Goal: Task Accomplishment & Management: Use online tool/utility

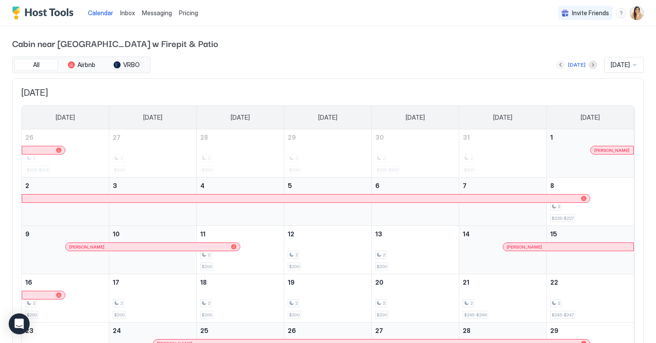
click at [560, 66] on button "Previous month" at bounding box center [561, 65] width 9 height 9
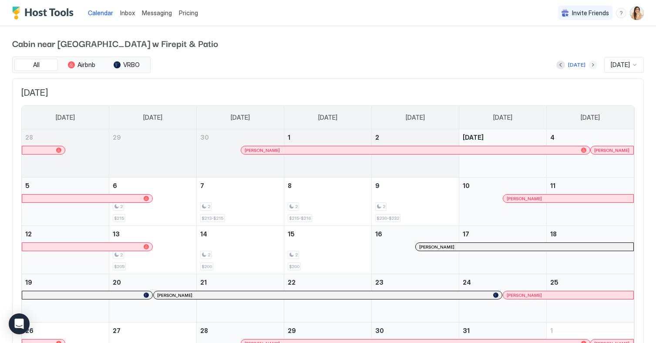
click at [590, 64] on button "Next month" at bounding box center [593, 65] width 9 height 9
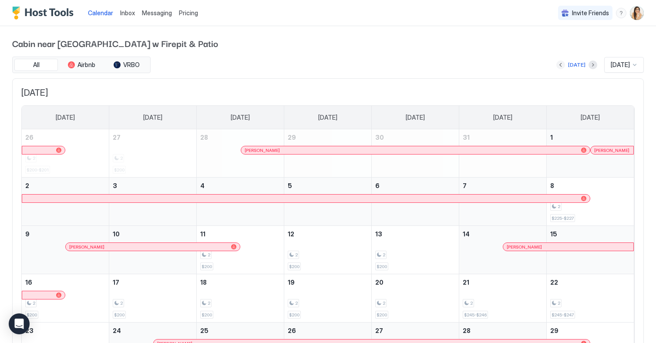
click at [558, 67] on button "Previous month" at bounding box center [561, 65] width 9 height 9
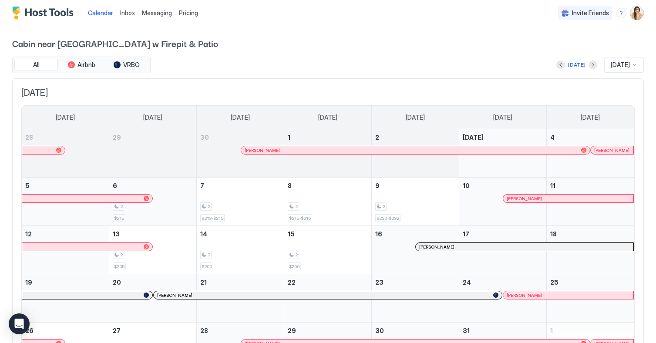
click at [170, 216] on div "2 $215" at bounding box center [153, 201] width 80 height 41
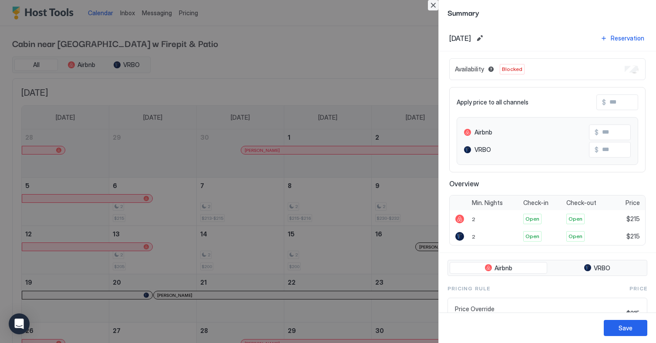
click at [429, 7] on button "Close" at bounding box center [433, 5] width 10 height 10
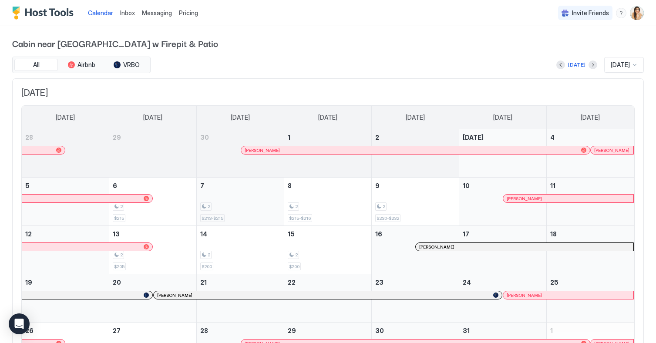
click at [211, 198] on div "2 $213-$215" at bounding box center [240, 201] width 80 height 41
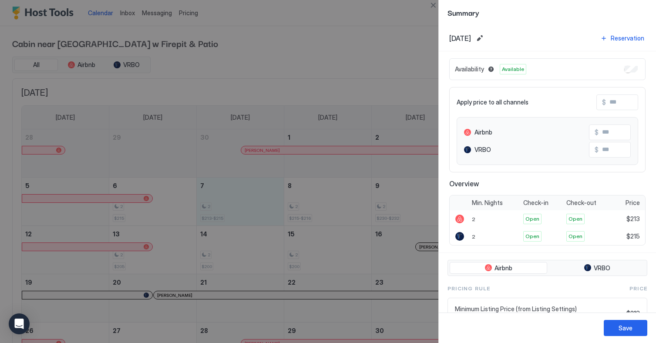
click at [628, 65] on div "Availability Available" at bounding box center [547, 69] width 196 height 22
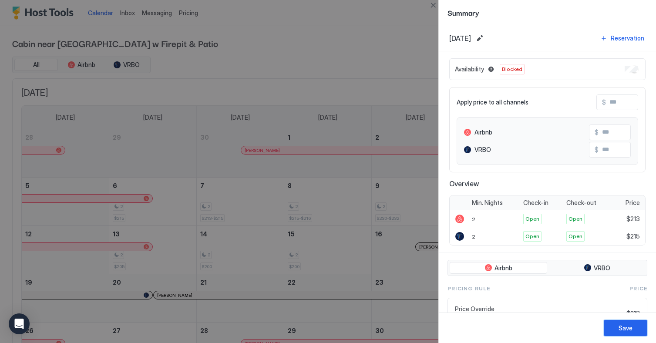
click at [619, 329] on div "Save" at bounding box center [626, 328] width 14 height 9
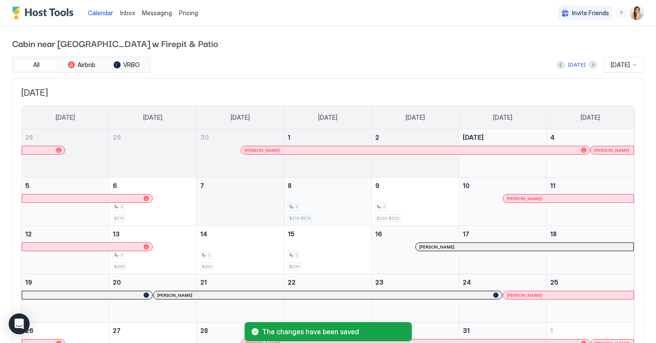
click at [348, 218] on div "2 $215-$216" at bounding box center [328, 201] width 80 height 41
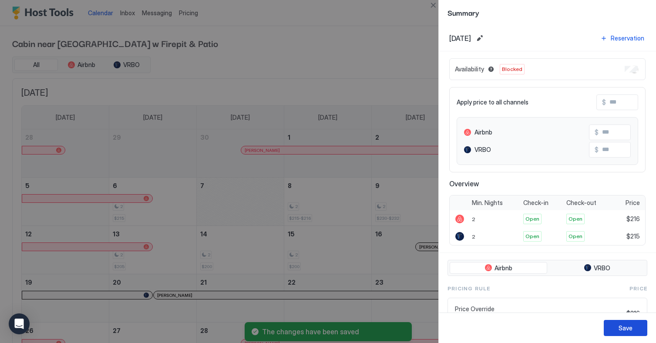
click at [625, 330] on div "Save" at bounding box center [626, 328] width 14 height 9
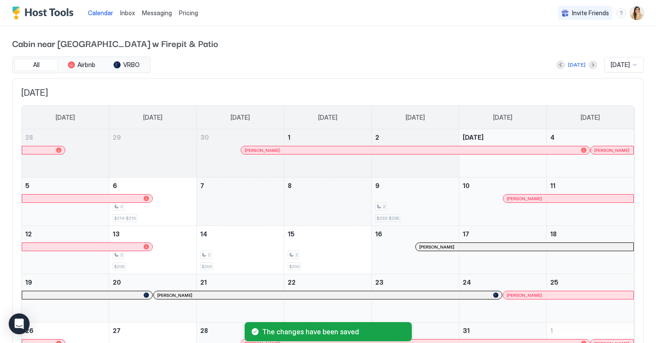
click at [399, 208] on div "2" at bounding box center [415, 206] width 80 height 8
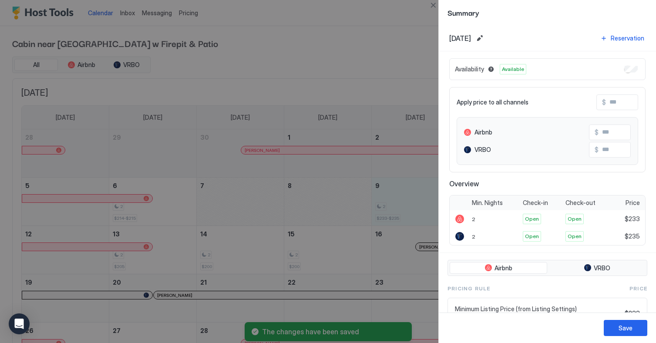
click at [622, 71] on div "Availability Available" at bounding box center [547, 69] width 196 height 22
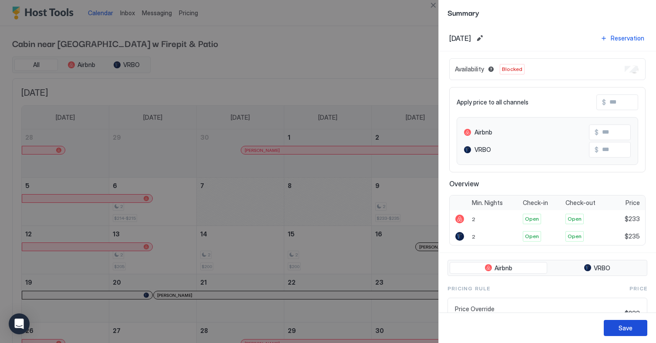
click at [639, 331] on button "Save" at bounding box center [626, 328] width 44 height 16
